Goal: Find specific page/section: Find specific page/section

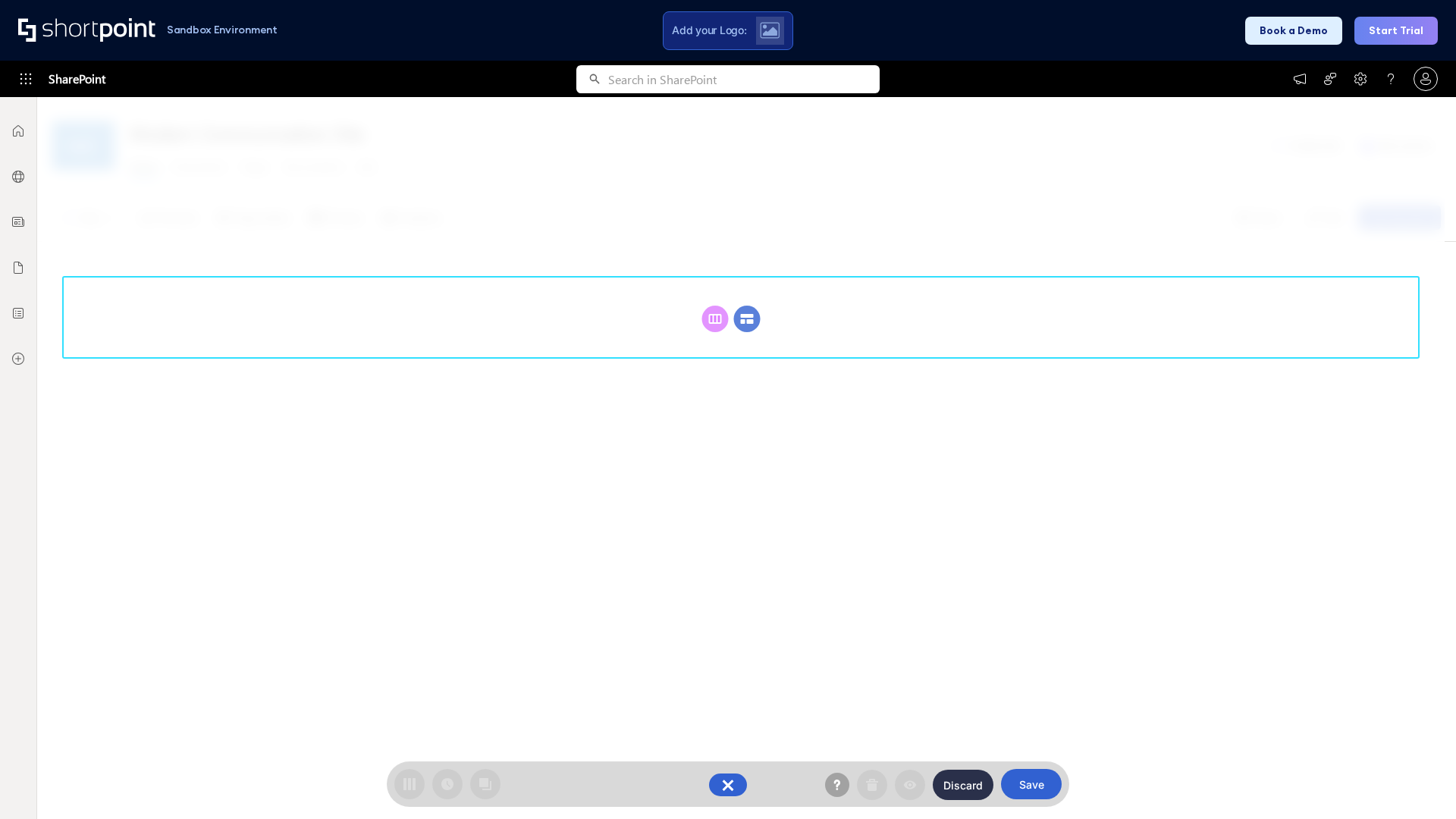
scroll to position [208, 0]
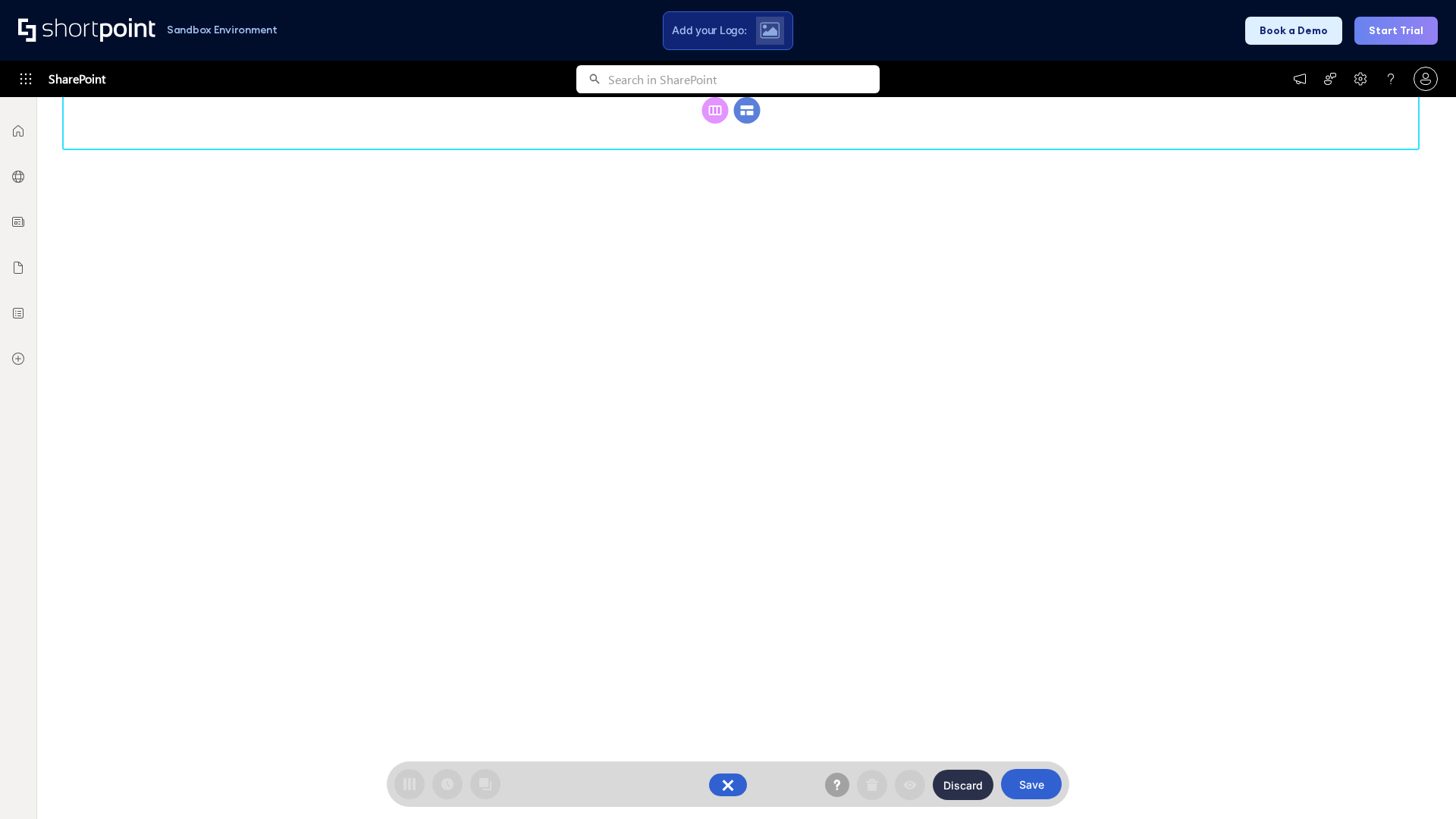
click at [747, 124] on circle at bounding box center [746, 109] width 26 height 26
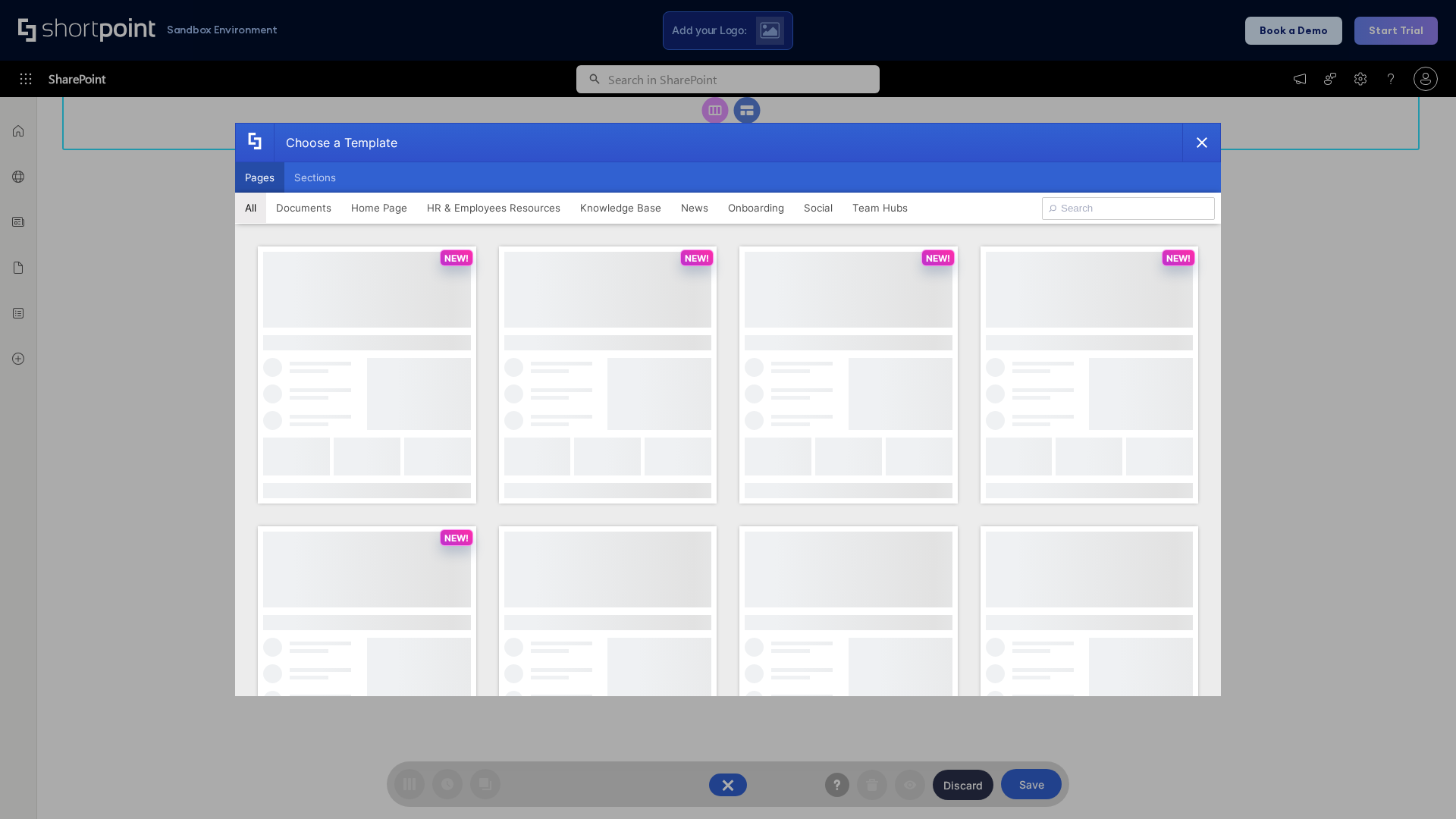
scroll to position [0, 0]
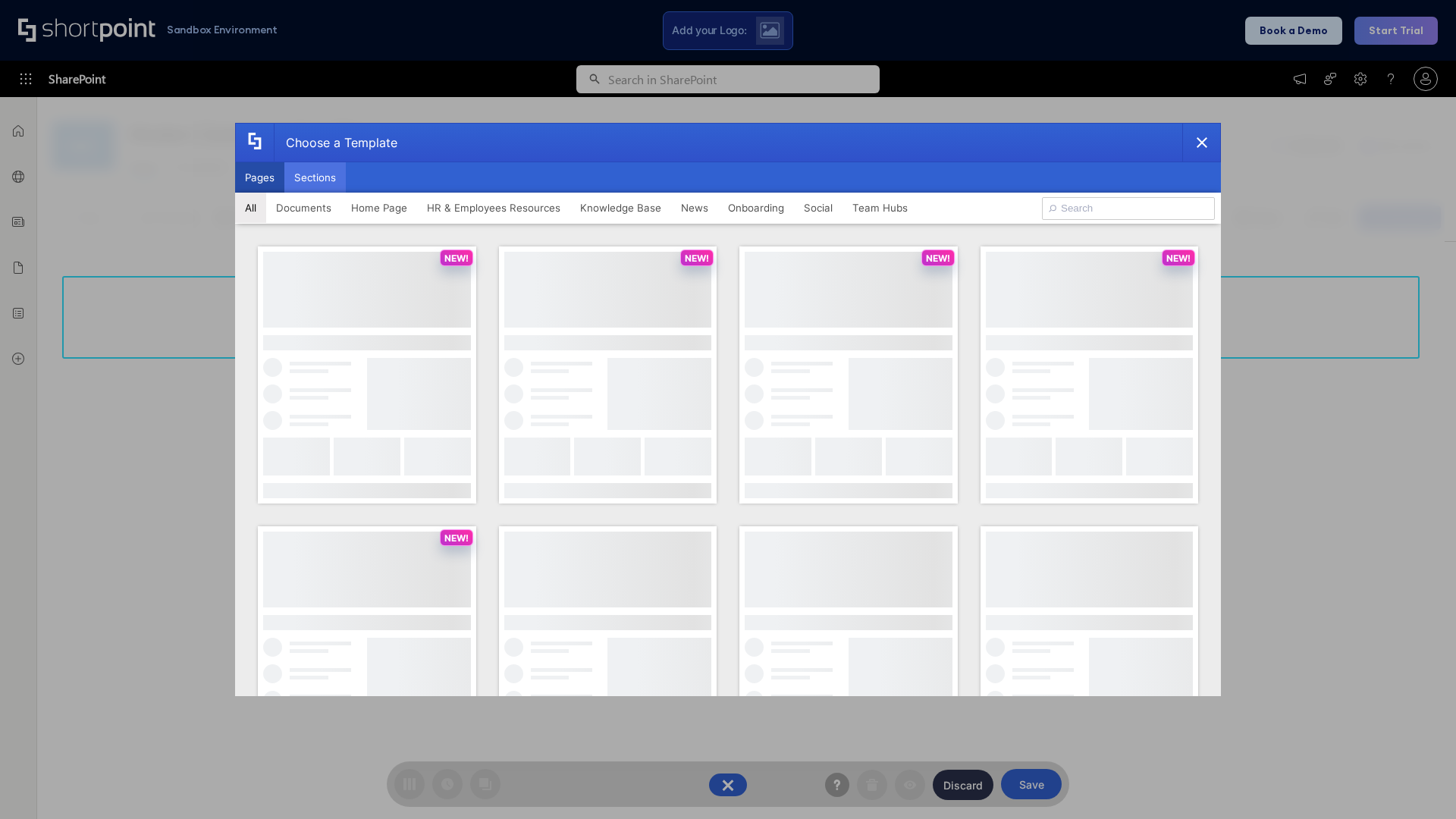
click at [315, 177] on button "Sections" at bounding box center [315, 177] width 61 height 30
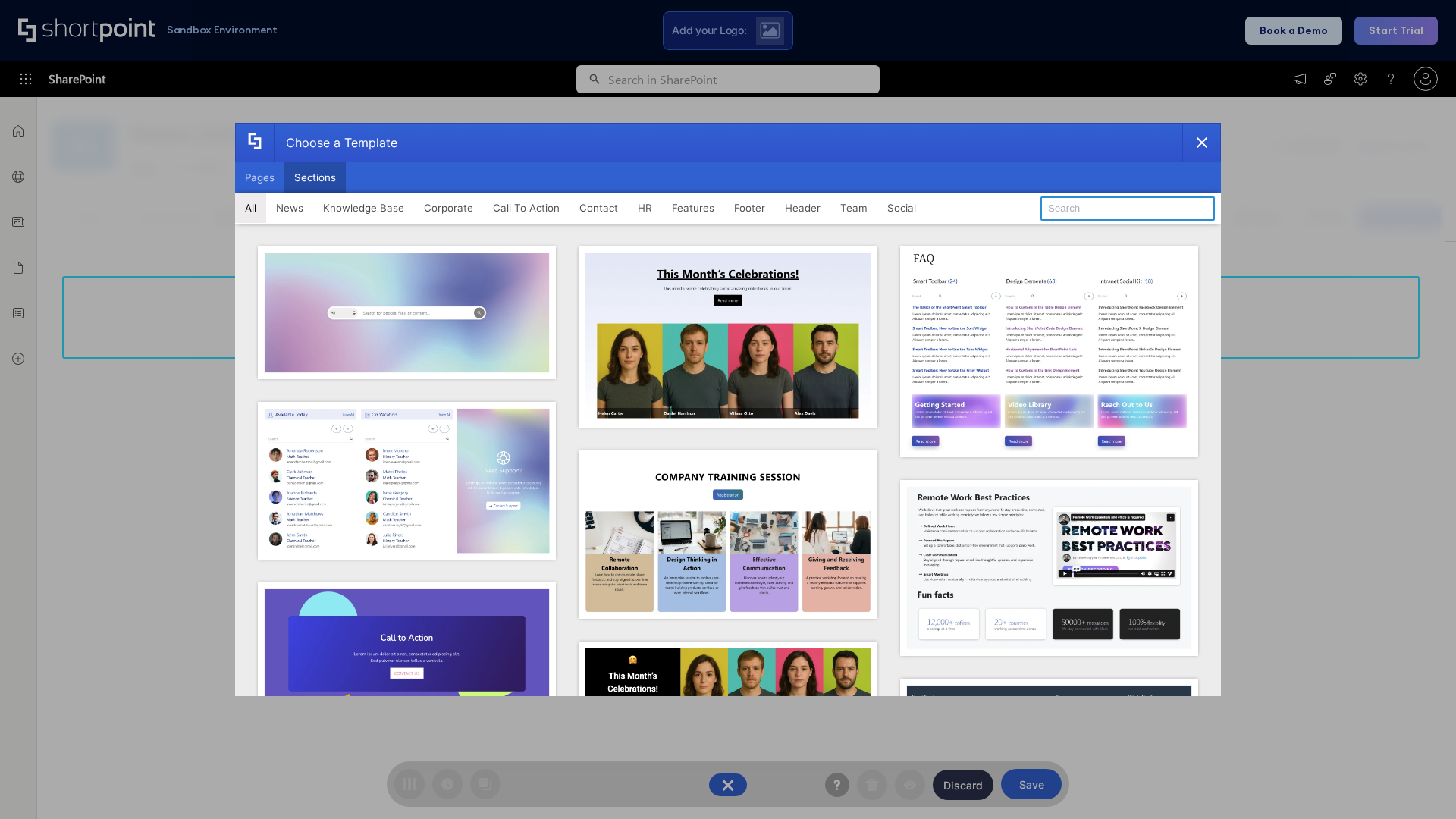
type input "HR Hub 2"
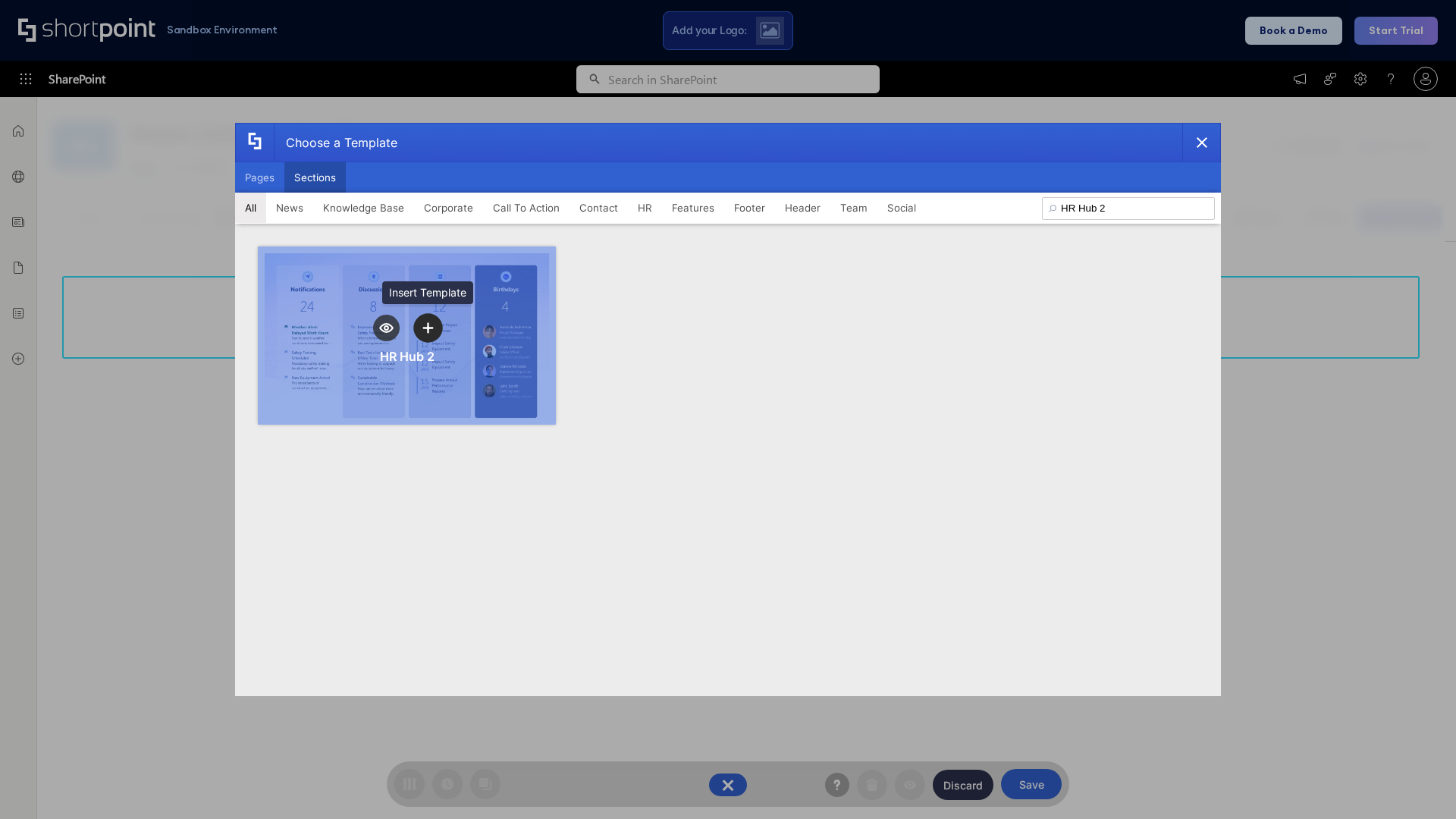
click at [428, 327] on icon "template selector" at bounding box center [427, 327] width 11 height 11
